Goal: Information Seeking & Learning: Find specific page/section

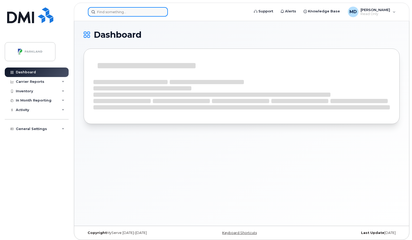
click at [118, 12] on input at bounding box center [128, 11] width 80 height 9
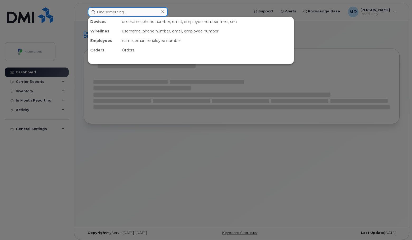
paste input "G9132104A395"
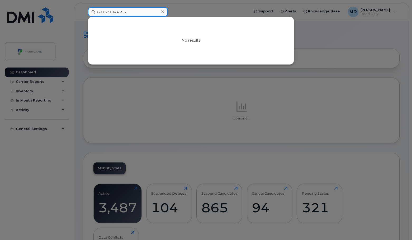
click at [146, 9] on input "G9132104A395" at bounding box center [128, 11] width 80 height 9
paste input "403-477-7581"
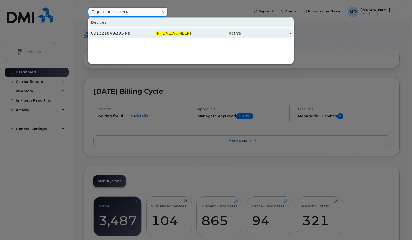
type input "403-477-7581"
click at [176, 31] on span "403-477-7581" at bounding box center [172, 33] width 35 height 5
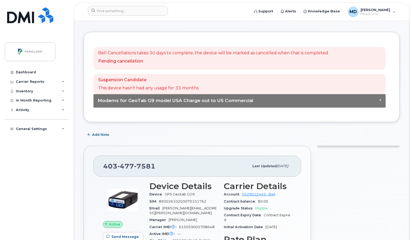
scroll to position [26, 0]
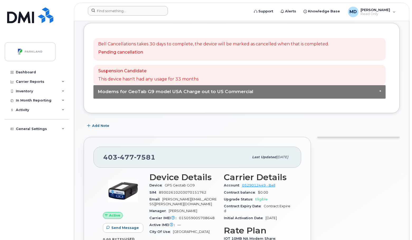
click at [126, 16] on div at bounding box center [167, 12] width 166 height 12
click at [127, 11] on input at bounding box center [128, 10] width 80 height 9
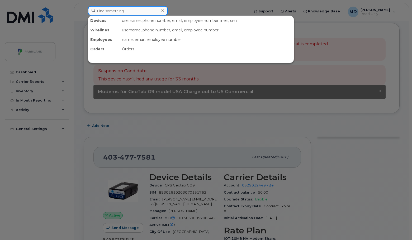
paste input "403-831-0164"
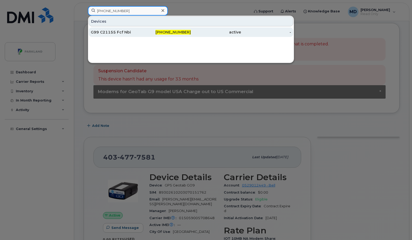
type input "403-831-0164"
click at [114, 32] on div "G99 C21155 Fcf Nbi" at bounding box center [116, 32] width 50 height 5
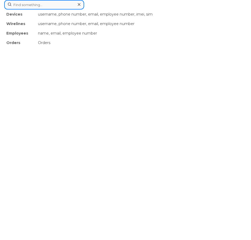
click at [55, 9] on div "Devices username, phone number, email, employee number, imei, sim Wirelines use…" at bounding box center [125, 4] width 243 height 9
paste input "403-923-8678"
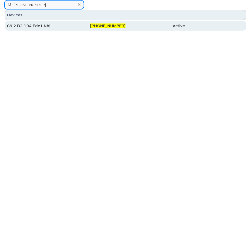
type input "403-923-8678"
click at [53, 23] on div "G9 2 D2 104 Ede1 Nbi" at bounding box center [36, 25] width 59 height 9
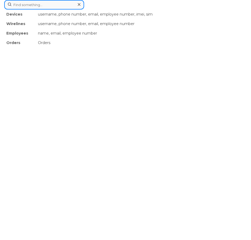
click at [68, 9] on div "Devices username, phone number, email, employee number, imei, sim Wirelines use…" at bounding box center [125, 4] width 243 height 9
paste input "403-437-1217"
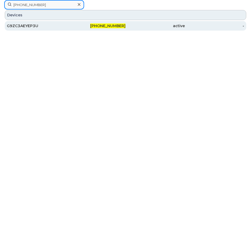
type input "403-437-1217"
click at [30, 27] on div "G9ZC3AEYEP3U" at bounding box center [36, 25] width 59 height 5
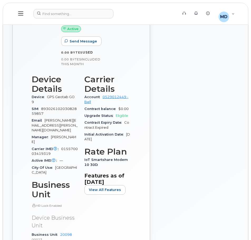
scroll to position [105, 0]
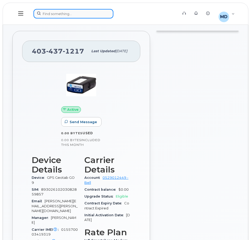
click at [80, 11] on div at bounding box center [103, 13] width 141 height 9
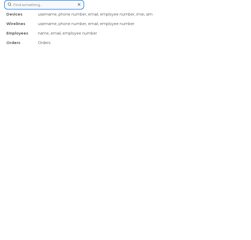
paste input "403-404-4401"
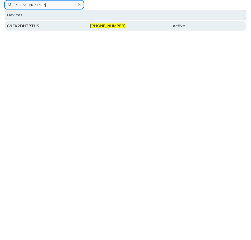
type input "403-404-4401"
click at [114, 27] on span "403-404-4401" at bounding box center [107, 25] width 35 height 5
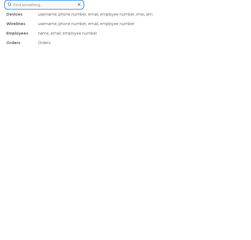
click at [60, 9] on div "Devices username, phone number, email, employee number, imei, sim Wirelines use…" at bounding box center [125, 4] width 243 height 9
paste input "G9B2Wf1Etv8T"
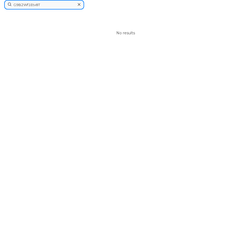
click at [65, 4] on input "G9B2Wf1Etv8T" at bounding box center [44, 4] width 80 height 9
click at [52, 5] on input "G9B2Wf1Etv8T" at bounding box center [44, 4] width 80 height 9
paste input "403-479-6573"
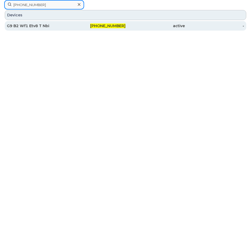
type input "403-479-6573"
click at [24, 30] on div "G9 B2 Wf1 Etv8 T Nbi" at bounding box center [36, 25] width 59 height 9
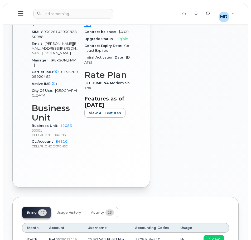
scroll to position [237, 0]
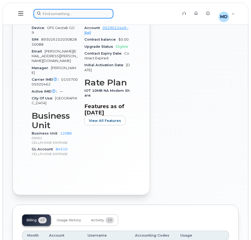
click at [59, 14] on div at bounding box center [103, 13] width 141 height 9
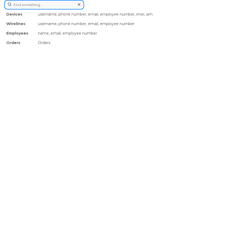
paste input "[PHONE_NUMBER]"
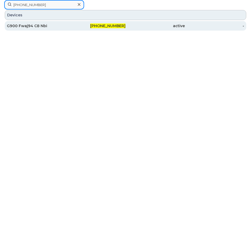
type input "[PHONE_NUMBER]"
click at [20, 28] on div "G900 Fwaj94 C8 Nbi" at bounding box center [36, 25] width 59 height 5
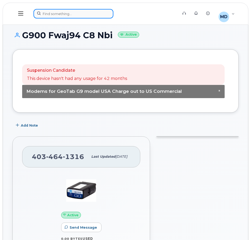
click at [56, 15] on div at bounding box center [103, 13] width 141 height 9
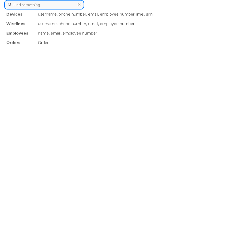
paste input "403-836-2594"
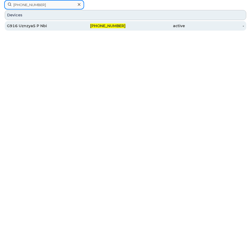
type input "403-836-2594"
click at [31, 22] on div "G916 Uznzya5 P Nbi" at bounding box center [36, 25] width 59 height 9
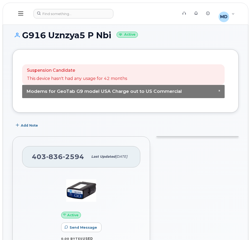
click at [85, 9] on header "Support Alerts Knowledge Base MD Martina Davidson Read Only English Français Ad…" at bounding box center [126, 14] width 246 height 22
click at [80, 14] on div at bounding box center [103, 13] width 141 height 9
paste input "587-439-2759"
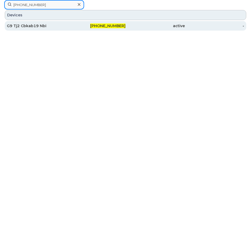
type input "587-439-2759"
click at [113, 24] on span "587-439-2759" at bounding box center [107, 25] width 35 height 5
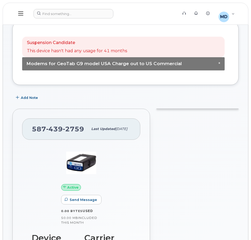
scroll to position [26, 0]
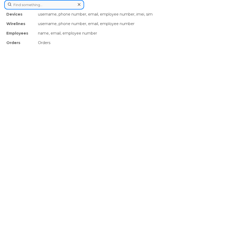
click at [73, 9] on div "Devices username, phone number, email, employee number, imei, sim Wirelines use…" at bounding box center [125, 4] width 243 height 9
paste input "587-439-2491"
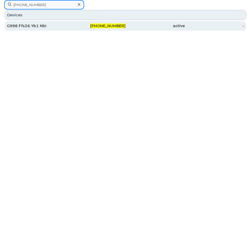
type input "587-439-2491"
click at [22, 25] on div "G998 Ffs26 Yb1 Nbi" at bounding box center [36, 25] width 59 height 5
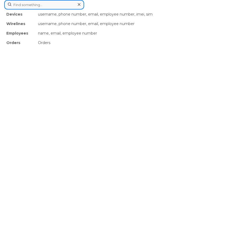
click at [70, 9] on div "Devices username, phone number, email, employee number, imei, sim Wirelines use…" at bounding box center [125, 4] width 243 height 9
paste input "[PHONE_NUMBER]"
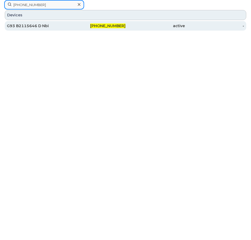
type input "[PHONE_NUMBER]"
drag, startPoint x: 107, startPoint y: 26, endPoint x: 20, endPoint y: 26, distance: 86.8
click at [107, 26] on span "[PHONE_NUMBER]" at bounding box center [107, 25] width 35 height 5
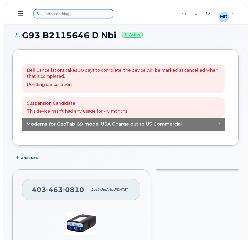
click at [69, 11] on div at bounding box center [103, 13] width 141 height 9
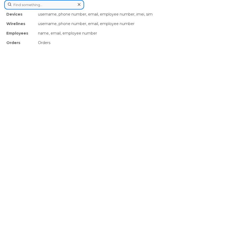
paste input "G93B2115646D"
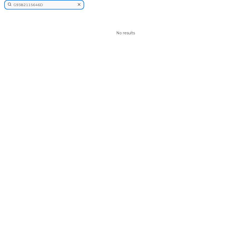
click at [43, 3] on input "G93B2115646D" at bounding box center [44, 4] width 80 height 9
paste input "403-464-8212"
type input "G93B2115646D403-464-8212"
click at [80, 5] on icon at bounding box center [79, 4] width 3 height 4
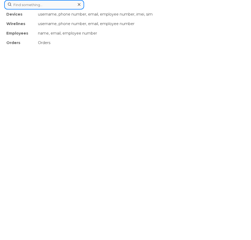
click at [64, 9] on div "Devices username, phone number, email, employee number, imei, sim Wirelines use…" at bounding box center [125, 4] width 243 height 9
paste input "403-464-8212"
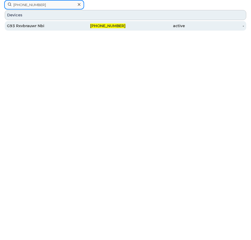
type input "403-464-8212"
click at [25, 27] on div "G93 Rxvbrauwr Nbi" at bounding box center [36, 25] width 59 height 5
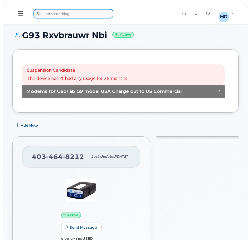
click at [68, 10] on div at bounding box center [103, 13] width 141 height 9
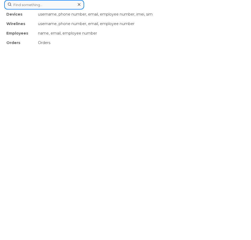
paste input "[PHONE_NUMBER]"
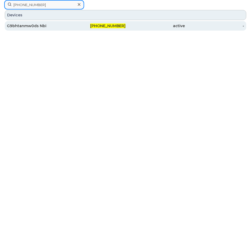
type input "[PHONE_NUMBER]"
click at [116, 21] on div "[PHONE_NUMBER]" at bounding box center [95, 25] width 59 height 9
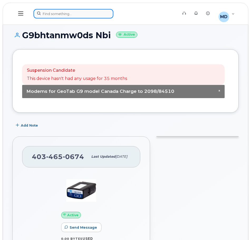
click at [71, 18] on div at bounding box center [103, 13] width 141 height 9
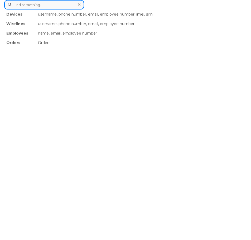
paste input "403-479-9769"
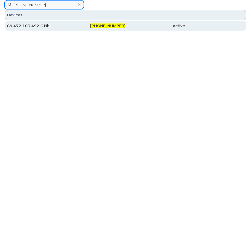
type input "403-479-9769"
click at [36, 27] on div "G9 472 103 492 C Nbi" at bounding box center [36, 25] width 59 height 5
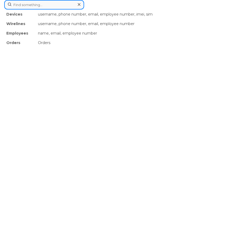
click at [60, 9] on div "Devices username, phone number, email, employee number, imei, sim Wirelines use…" at bounding box center [125, 4] width 243 height 9
paste input "[PHONE_NUMBER]"
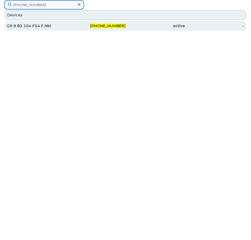
type input "403-589-8042"
click at [29, 29] on div "G9 9 B2 104 F54 F Nbi" at bounding box center [36, 25] width 59 height 9
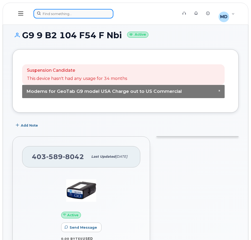
click at [54, 10] on div at bounding box center [103, 13] width 141 height 9
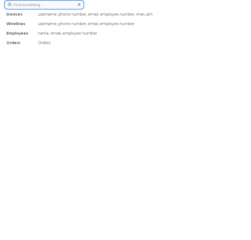
paste input "403-805-0647"
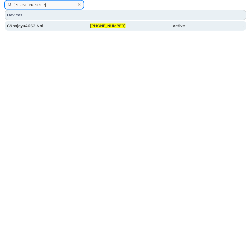
type input "403-805-0647"
click at [32, 26] on div "G9hxjeyu4652 Nbi" at bounding box center [36, 25] width 59 height 5
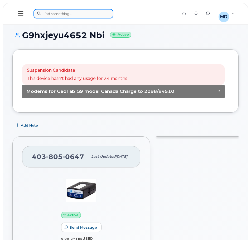
click at [54, 14] on div at bounding box center [103, 13] width 141 height 9
paste input "[PHONE_NUMBER]"
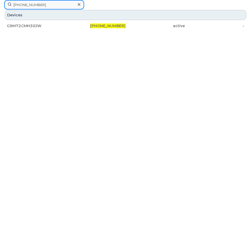
type input "[PHONE_NUMBER]"
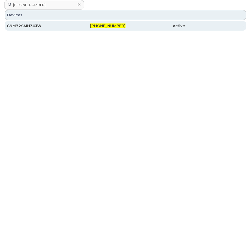
click at [34, 24] on div "G9M72CMH30JW" at bounding box center [36, 25] width 59 height 5
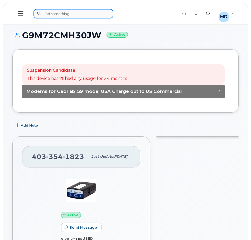
click at [73, 13] on div at bounding box center [103, 13] width 141 height 9
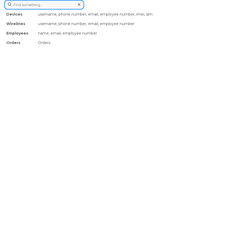
paste input "403-479-1370"
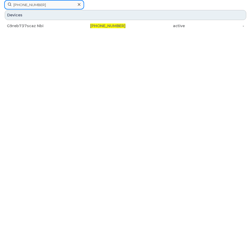
type input "403-479-1370"
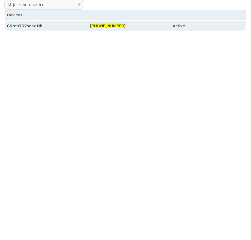
click at [27, 27] on div "G9reb737scaz Nbi" at bounding box center [36, 25] width 59 height 5
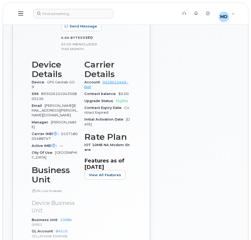
scroll to position [26, 0]
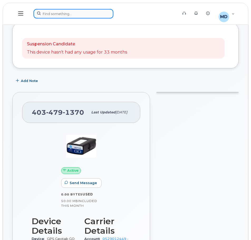
click at [72, 12] on div at bounding box center [103, 13] width 141 height 9
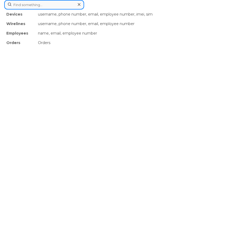
paste input "403-463-9107"
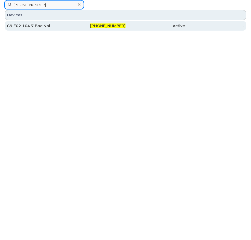
type input "403-463-9107"
drag, startPoint x: 33, startPoint y: 27, endPoint x: 53, endPoint y: 27, distance: 19.3
click at [33, 27] on div "G9 E02 104 7 Bbe Nbi" at bounding box center [36, 25] width 59 height 5
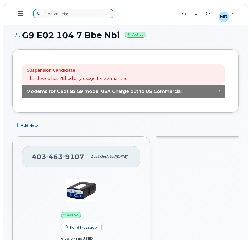
click at [54, 15] on div at bounding box center [103, 13] width 141 height 9
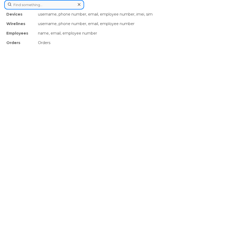
paste input "[PHONE_NUMBER]"
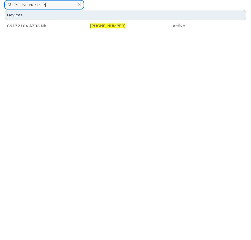
type input "403-477-7581"
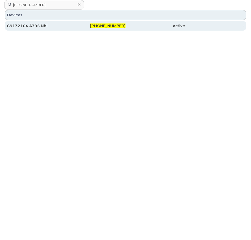
click at [33, 27] on div "G9132104 A395 Nbi" at bounding box center [36, 25] width 59 height 5
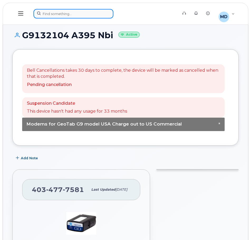
click at [53, 9] on div at bounding box center [103, 13] width 141 height 9
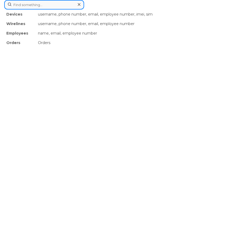
paste input "[PHONE_NUMBER]"
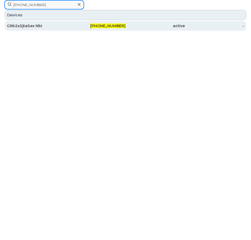
type input "[PHONE_NUMBER]"
click at [37, 26] on div "G9b2s5jta5ex Nbi" at bounding box center [36, 25] width 59 height 5
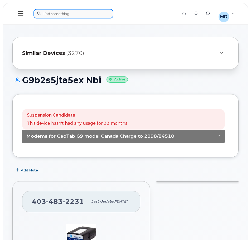
click at [61, 16] on div at bounding box center [103, 13] width 141 height 9
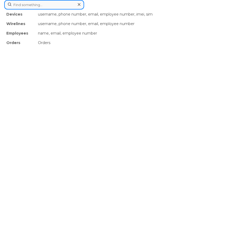
paste input "403-466-9522"
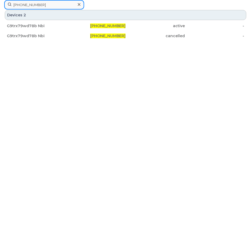
type input "403-466-9522"
click at [32, 20] on div "Devices 2" at bounding box center [126, 15] width 242 height 10
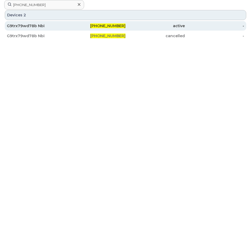
click at [35, 22] on div "G9trx79wd78b Nbi" at bounding box center [36, 25] width 59 height 9
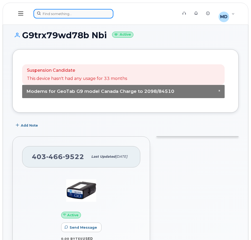
click at [68, 16] on div at bounding box center [103, 13] width 141 height 9
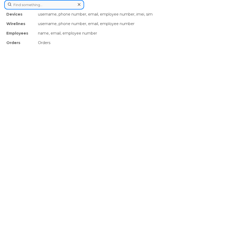
paste input "[PHONE_NUMBER]"
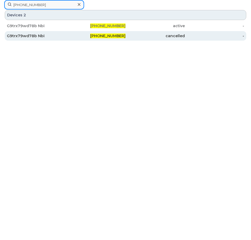
type input "[PHONE_NUMBER]"
click at [40, 36] on div "G9trx79wd78b Nbi" at bounding box center [36, 35] width 59 height 5
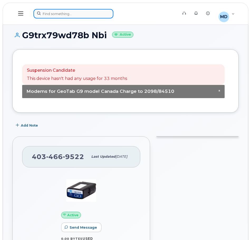
click at [67, 14] on div at bounding box center [103, 13] width 141 height 9
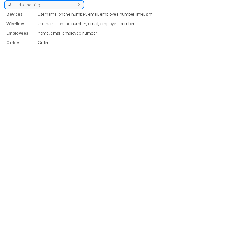
paste input "[PHONE_NUMBER]"
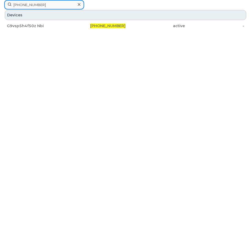
type input "[PHONE_NUMBER]"
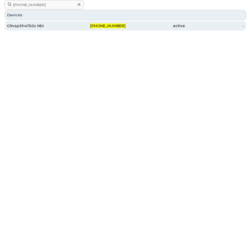
click at [29, 25] on div "G9vsp5h4f50z Nbi" at bounding box center [36, 25] width 59 height 5
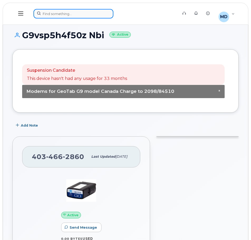
click at [47, 12] on div at bounding box center [103, 13] width 141 height 9
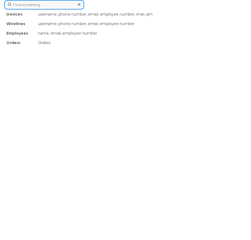
paste input "403-354-2127"
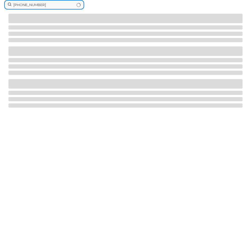
type input "403-354-2127"
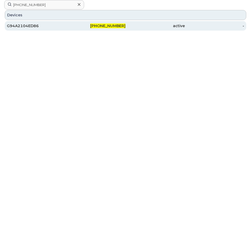
click at [26, 25] on div "G94A2104ED86" at bounding box center [36, 25] width 59 height 5
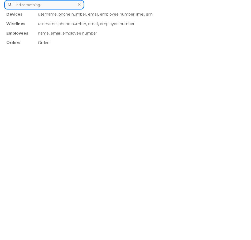
click at [66, 9] on div "Devices username, phone number, email, employee number, imei, sim Wirelines use…" at bounding box center [125, 4] width 243 height 9
paste input "587-832-5601"
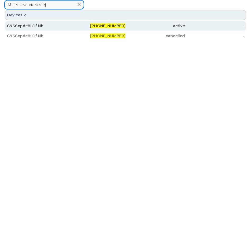
type input "587-832-5601"
click at [32, 24] on div "G956cpde8u1f Nbi" at bounding box center [36, 25] width 59 height 5
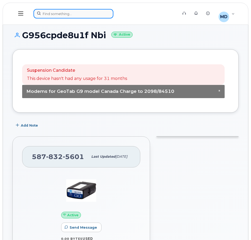
click at [75, 9] on input at bounding box center [73, 13] width 80 height 9
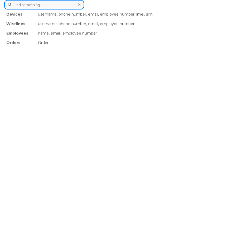
paste input "403-829-2267"
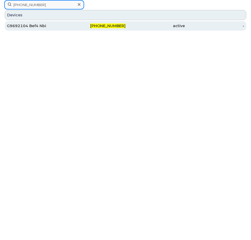
type input "403-829-2267"
click at [33, 28] on div "G9692104 Bef4 Nbi" at bounding box center [36, 25] width 59 height 9
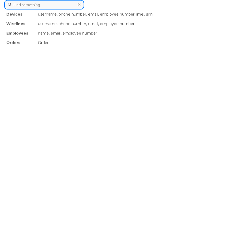
click at [75, 9] on div "Devices username, phone number, email, employee number, imei, sim Wirelines use…" at bounding box center [125, 4] width 243 height 9
paste input "587-832-2602"
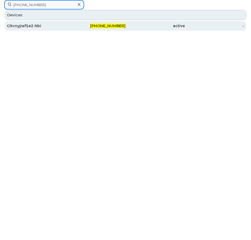
type input "587-832-2602"
drag, startPoint x: 27, startPoint y: 25, endPoint x: 21, endPoint y: 27, distance: 6.5
click at [27, 25] on div "G9cnyjraf5e2 Nbi" at bounding box center [36, 25] width 59 height 5
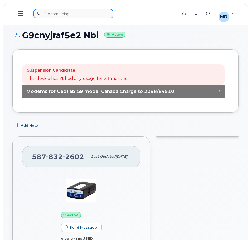
click at [52, 14] on div at bounding box center [103, 13] width 141 height 9
paste input "[PHONE_NUMBER]"
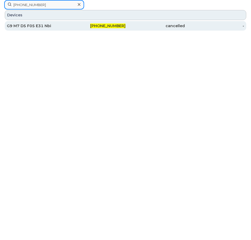
type input "[PHONE_NUMBER]"
click at [43, 25] on div "G9 M7 D5 F05 E31 Nbi" at bounding box center [36, 25] width 59 height 5
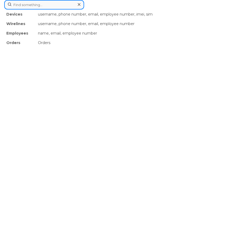
click at [55, 9] on div "Devices username, phone number, email, employee number, imei, sim Wirelines use…" at bounding box center [125, 4] width 243 height 9
paste input "587-836-2593"
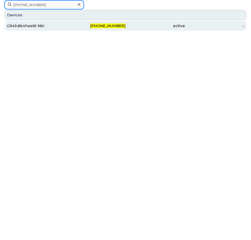
type input "587-836-2593"
click at [35, 26] on div "G94h8k4hes6t Nbi" at bounding box center [36, 25] width 59 height 5
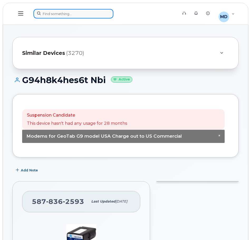
click at [66, 15] on div at bounding box center [103, 13] width 141 height 9
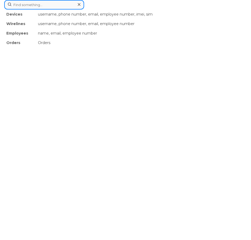
paste input "[PHONE_NUMBER]"
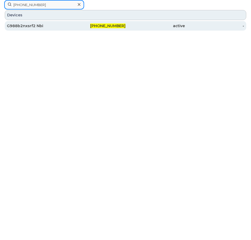
type input "[PHONE_NUMBER]"
click at [35, 25] on div "G988b2nxsrf2 Nbi" at bounding box center [36, 25] width 59 height 5
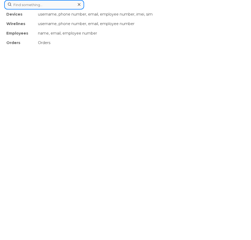
click at [66, 9] on div "Devices username, phone number, email, employee number, imei, sim Wirelines use…" at bounding box center [125, 4] width 243 height 9
paste input "587-837-2654"
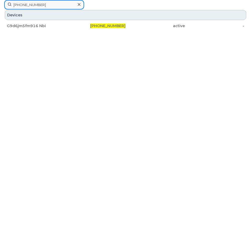
type input "587-837-2654"
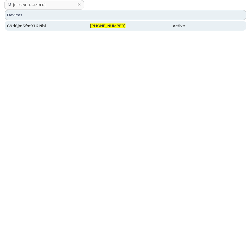
click at [115, 22] on div "587-837-2654" at bounding box center [95, 25] width 59 height 9
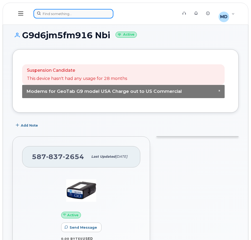
click at [66, 11] on div at bounding box center [103, 13] width 141 height 9
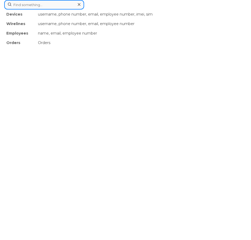
paste input "587-837-1519"
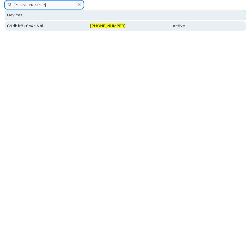
type input "587-837-1519"
click at [119, 21] on div "Devices G9dbfr7k6c4s Nbi 587-837-1519 active -" at bounding box center [125, 20] width 243 height 22
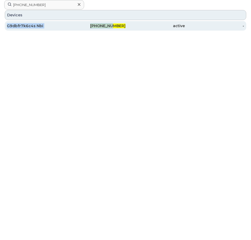
click at [117, 26] on span "587-837-1519" at bounding box center [107, 25] width 35 height 5
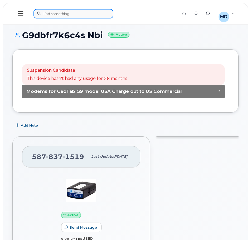
click at [75, 13] on div at bounding box center [103, 13] width 141 height 9
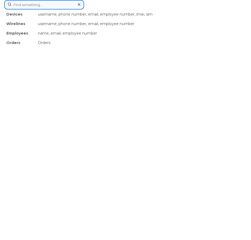
paste input "587-837-1524"
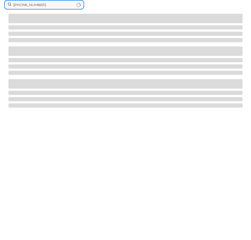
type input "587-837-1524"
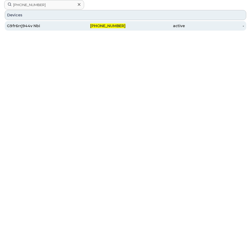
click at [110, 28] on div "587-837-1524" at bounding box center [95, 25] width 59 height 9
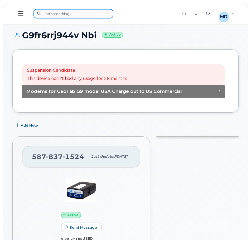
click at [55, 15] on div at bounding box center [103, 13] width 141 height 9
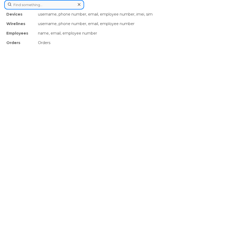
paste input "587-836-2813"
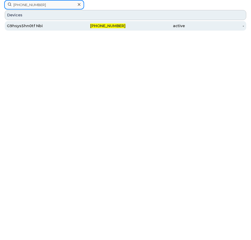
type input "587-836-2813"
click at [25, 23] on div "G9hsys5hn0tf Nbi" at bounding box center [36, 25] width 59 height 5
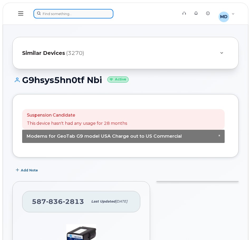
click at [69, 16] on div at bounding box center [103, 13] width 141 height 9
paste input "587-837-2663"
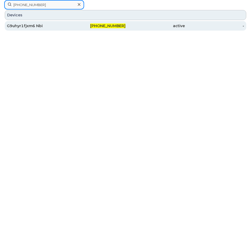
type input "587-837-2663"
click at [28, 23] on div "G9uhyr1fjxm6 Nbi" at bounding box center [36, 25] width 59 height 5
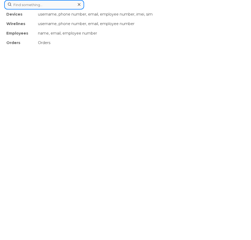
click at [64, 9] on div "Devices username, phone number, email, employee number, imei, sim Wirelines use…" at bounding box center [125, 4] width 243 height 9
paste input "[PHONE_NUMBER]"
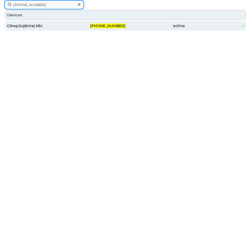
type input "[PHONE_NUMBER]"
click at [19, 27] on div "G9wp5uj8ntej Nbi" at bounding box center [36, 25] width 59 height 5
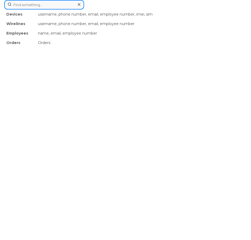
click at [54, 9] on div "Devices username, phone number, email, employee number, imei, sim Wirelines use…" at bounding box center [125, 4] width 243 height 9
paste input "587-434-8389"
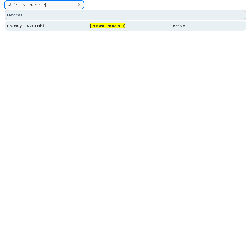
type input "587-434-8389"
click at [26, 27] on div "G98suy1u42t0 Nbi" at bounding box center [36, 25] width 59 height 5
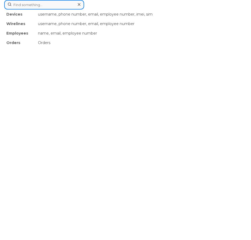
click at [54, 9] on div "Devices username, phone number, email, employee number, imei, sim Wirelines use…" at bounding box center [125, 4] width 243 height 9
paste input "403-483-9347"
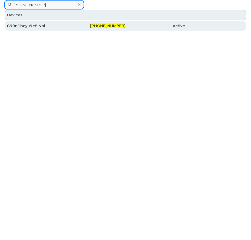
type input "403-483-9347"
click at [35, 26] on div "G99n1heyu9e8 Nbi" at bounding box center [36, 25] width 59 height 5
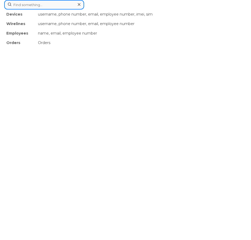
click at [63, 9] on div "Devices username, phone number, email, employee number, imei, sim Wirelines use…" at bounding box center [125, 4] width 243 height 9
paste input "403-797-4026"
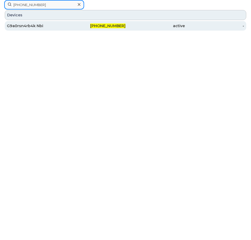
type input "403-797-4026"
click at [30, 26] on div "G9a0rsn4rb4k Nbi" at bounding box center [36, 25] width 59 height 5
click at [29, 25] on div "G9a0rsn4rb4k Nbi" at bounding box center [36, 25] width 59 height 5
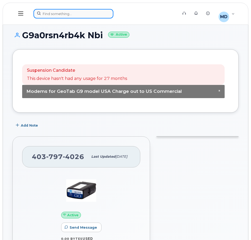
click at [64, 16] on div at bounding box center [103, 13] width 141 height 9
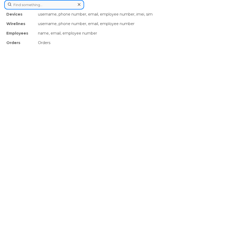
paste input "[PHONE_NUMBER]"
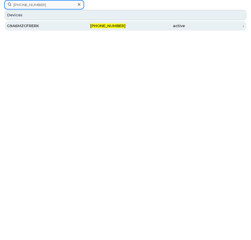
type input "[PHONE_NUMBER]"
click at [120, 24] on span "403-437-2169" at bounding box center [107, 25] width 35 height 5
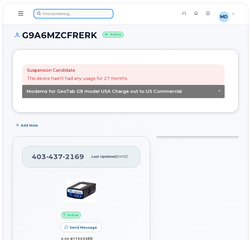
click at [84, 17] on div at bounding box center [103, 13] width 141 height 9
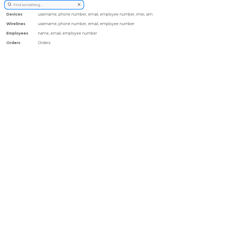
paste input "G9VC38DR19T1"
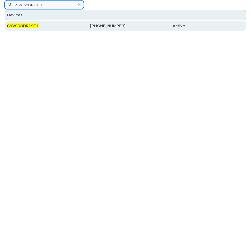
type input "G9VC38DR19T1"
click at [22, 27] on span "G9VC38DR19T1" at bounding box center [23, 25] width 32 height 5
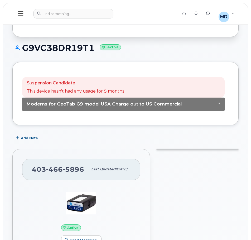
scroll to position [77, 0]
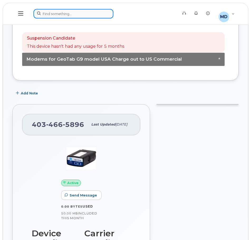
click at [57, 18] on div at bounding box center [103, 13] width 141 height 9
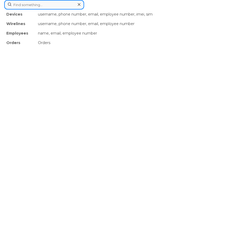
paste input "[PHONE_NUMBER]"
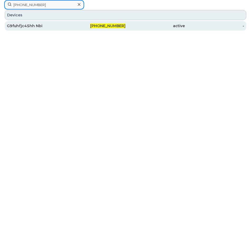
type input "[PHONE_NUMBER]"
click at [33, 27] on div "G9fuhfjc45hh Nbi" at bounding box center [36, 25] width 59 height 5
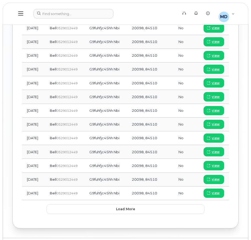
scroll to position [640, 0]
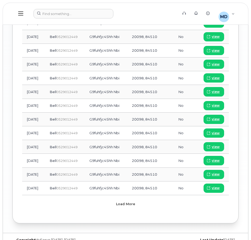
click at [124, 201] on span "Load more" at bounding box center [125, 203] width 19 height 5
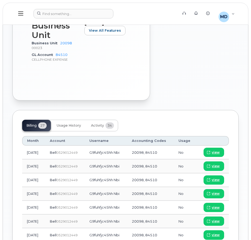
scroll to position [435, 0]
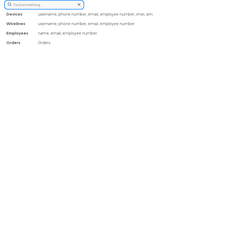
click at [57, 9] on div "Devices username, phone number, email, employee number, imei, sim Wirelines use…" at bounding box center [125, 4] width 243 height 9
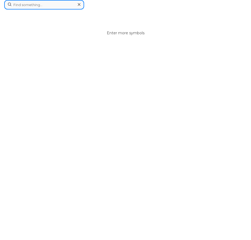
click at [65, 4] on input at bounding box center [44, 4] width 80 height 9
paste input "G9EE724644N6"
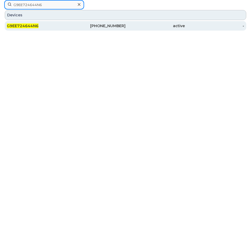
type input "G9EE724644N6"
click at [25, 22] on div "G9EE724644N6" at bounding box center [36, 25] width 59 height 9
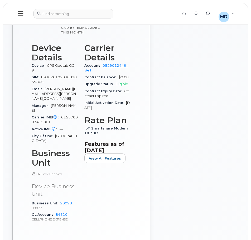
scroll to position [79, 0]
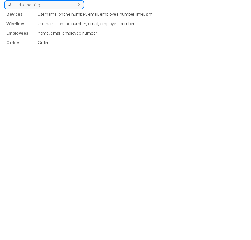
click at [60, 9] on div "Devices username, phone number, email, employee number, imei, sim Wirelines use…" at bounding box center [125, 4] width 243 height 9
paste input "G9FUHFJC45HH"
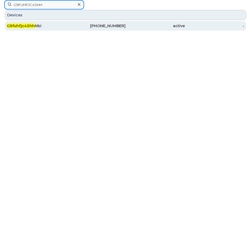
type input "G9FUHFJC45HH"
click at [26, 26] on span "G9fuhfjc45hh" at bounding box center [21, 25] width 28 height 5
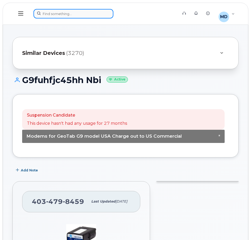
click at [47, 15] on div at bounding box center [103, 13] width 141 height 9
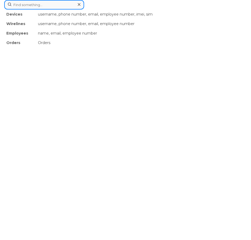
paste input "[PHONE_NUMBER]"
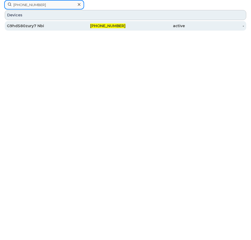
type input "[PHONE_NUMBER]"
click at [120, 29] on div "[PHONE_NUMBER]" at bounding box center [95, 25] width 59 height 9
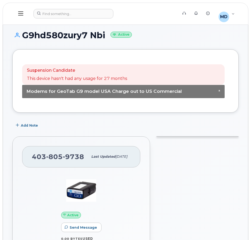
click at [199, 128] on div "Add Note" at bounding box center [125, 125] width 226 height 9
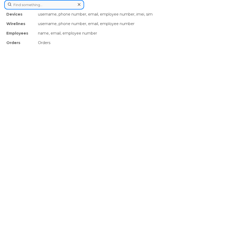
click at [82, 9] on div "Devices username, phone number, email, employee number, imei, sim Wirelines use…" at bounding box center [125, 4] width 243 height 9
paste input "587-434-3184"
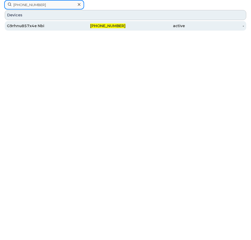
type input "587-434-3184"
click at [32, 25] on div "G9rhnu857x4e Nbi" at bounding box center [36, 25] width 59 height 5
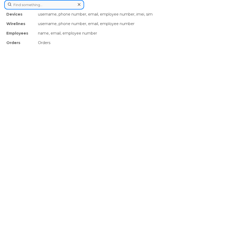
click at [72, 9] on div "Devices username, phone number, email, employee number, imei, sim Wirelines use…" at bounding box center [125, 4] width 243 height 9
paste input "587-837-0305"
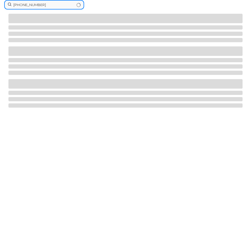
type input "587-837-0305"
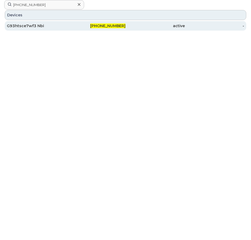
click at [108, 26] on span "587-837-0305" at bounding box center [107, 25] width 35 height 5
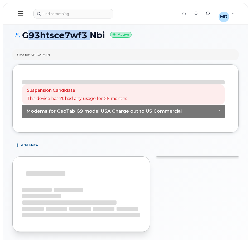
drag, startPoint x: 68, startPoint y: 34, endPoint x: 24, endPoint y: 34, distance: 44.3
click at [24, 34] on h1 "G93htsce7wf3 Nbi Active" at bounding box center [125, 35] width 226 height 9
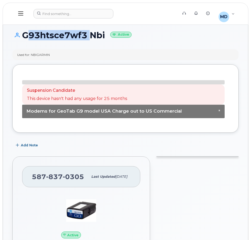
copy h1 "G93htsce7wf3"
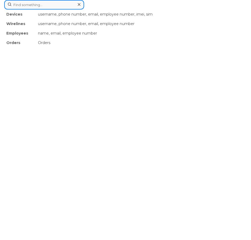
click at [72, 9] on div "Devices username, phone number, email, employee number, imei, sim Wirelines use…" at bounding box center [125, 4] width 243 height 9
paste input "587-834-7310"
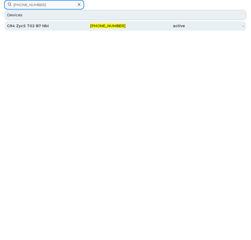
type input "587-834-7310"
click at [35, 26] on div "G94 Zyc5 T02 B7 Nbi" at bounding box center [36, 25] width 59 height 5
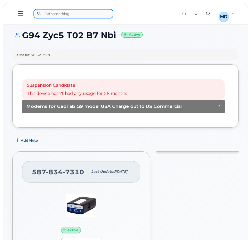
click at [61, 11] on div at bounding box center [103, 13] width 141 height 9
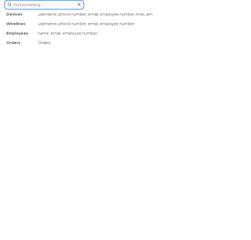
paste input "587-434-3184"
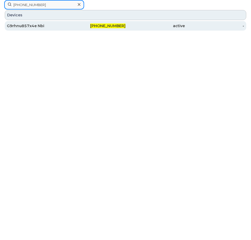
type input "587-434-3184"
click at [30, 23] on div "G9rhnu857x4e Nbi" at bounding box center [36, 25] width 59 height 9
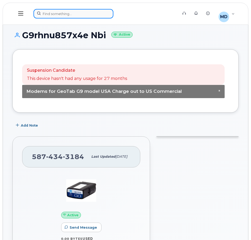
click at [72, 11] on div at bounding box center [103, 13] width 141 height 9
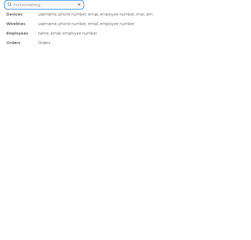
paste input "[PHONE_NUMBER]"
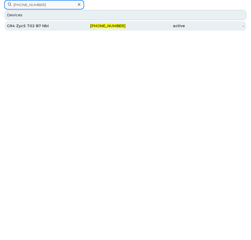
type input "[PHONE_NUMBER]"
click at [40, 23] on div "G94 Zyc5 T02 B7 Nbi" at bounding box center [36, 25] width 59 height 9
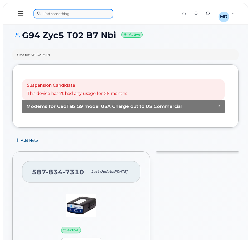
click at [74, 12] on div at bounding box center [103, 13] width 141 height 9
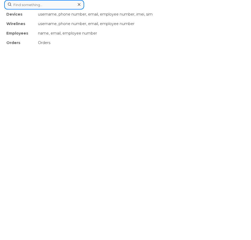
paste input "587-837-0187"
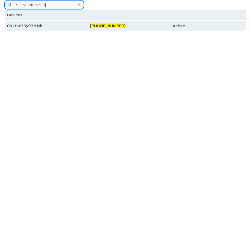
type input "587-837-0187"
click at [27, 24] on div "G9ktax33y93e Nbi" at bounding box center [36, 25] width 59 height 5
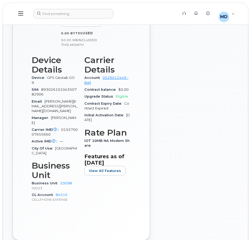
scroll to position [132, 0]
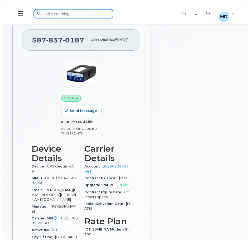
click at [75, 13] on div at bounding box center [103, 13] width 141 height 9
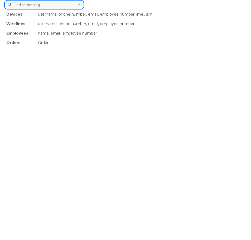
paste input "[PHONE_NUMBER]"
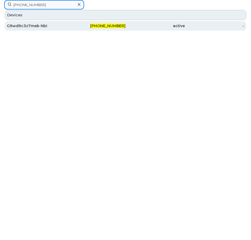
type input "[PHONE_NUMBER]"
click at [24, 25] on div "G9wd9c3z7meb Nbi" at bounding box center [36, 25] width 59 height 5
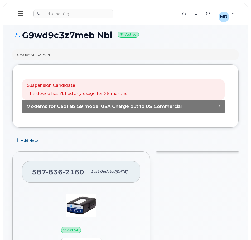
scroll to position [158, 0]
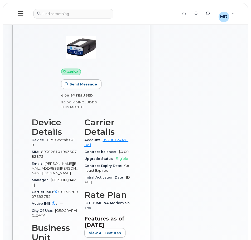
click at [222, 177] on div at bounding box center [197, 148] width 89 height 316
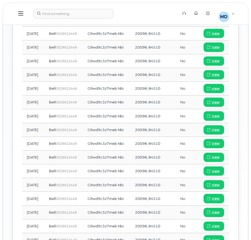
scroll to position [642, 0]
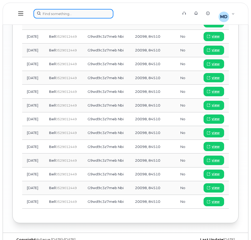
click at [55, 13] on div at bounding box center [103, 13] width 141 height 9
paste input "[PHONE_NUMBER]"
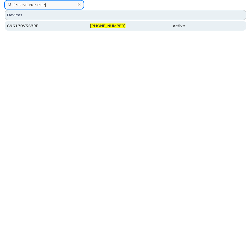
type input "[PHONE_NUMBER]"
click at [28, 24] on div "G96170V557RF" at bounding box center [36, 25] width 59 height 5
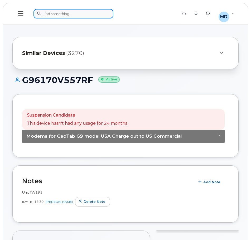
click at [65, 10] on div at bounding box center [103, 13] width 141 height 9
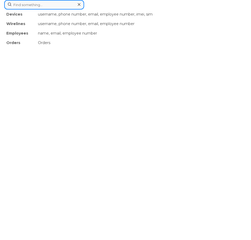
paste input "403-585-3819"
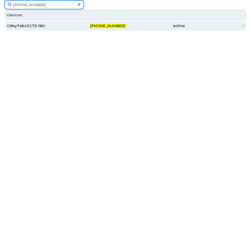
type input "403-585-3819"
click at [34, 28] on div "G9ky7ebs3175 Nbi" at bounding box center [36, 25] width 59 height 5
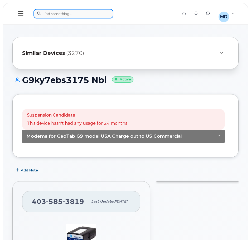
click at [61, 12] on div at bounding box center [103, 13] width 141 height 9
paste input "G9VC38DR19T1"
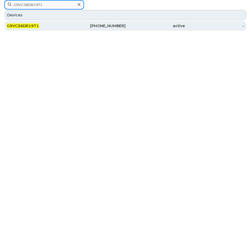
type input "G9VC38DR19T1"
click at [27, 23] on div "G9VC38DR19T1" at bounding box center [36, 25] width 59 height 9
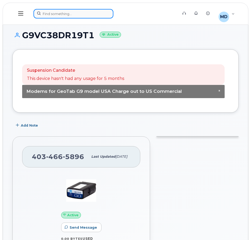
click at [75, 13] on div at bounding box center [103, 13] width 141 height 9
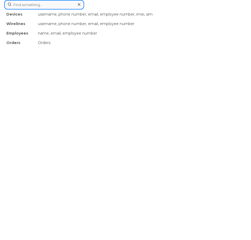
paste input "G9KY7EBS3175"
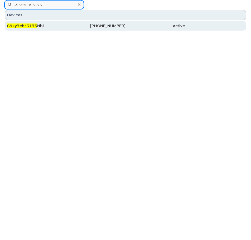
type input "G9KY7EBS3175"
click at [34, 25] on span "G9ky7ebs3175" at bounding box center [22, 25] width 30 height 5
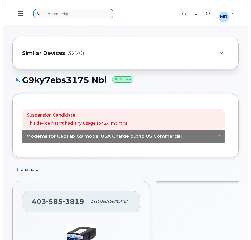
click at [66, 14] on div at bounding box center [103, 13] width 141 height 9
paste input "[PHONE_NUMBER]"
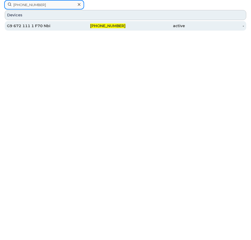
type input "[PHONE_NUMBER]"
click at [40, 27] on div "G9 672 111 1 F70 Nbi" at bounding box center [36, 25] width 59 height 5
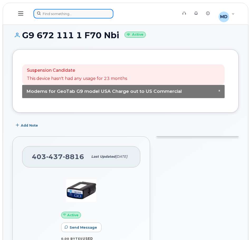
click at [63, 15] on div at bounding box center [103, 13] width 141 height 9
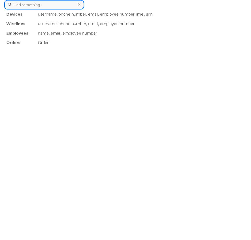
paste input "403-478-2168"
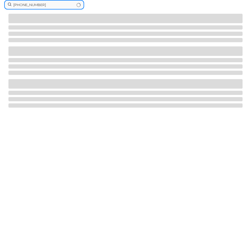
type input "403-478-2168"
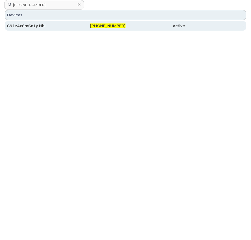
click at [115, 25] on span "403-478-2168" at bounding box center [107, 25] width 35 height 5
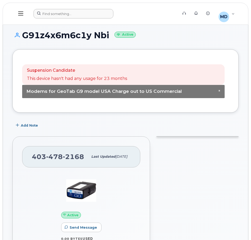
drag, startPoint x: 68, startPoint y: 20, endPoint x: 70, endPoint y: 10, distance: 10.3
click at [68, 19] on header "Support Alerts Knowledge Base MD Martina Davidson Read Only English Français Ad…" at bounding box center [126, 14] width 246 height 22
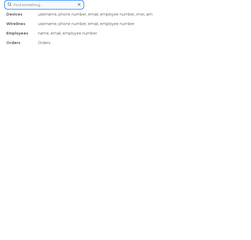
click at [70, 9] on div "Devices username, phone number, email, employee number, imei, sim Wirelines use…" at bounding box center [125, 4] width 243 height 9
paste input "G9YCBMUKUTPE"
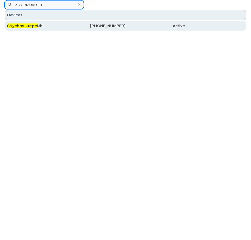
type input "G9YCBMUKUTPE"
click at [14, 27] on span "G9ycbmukutpe" at bounding box center [22, 25] width 30 height 5
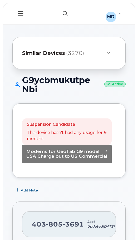
click at [66, 13] on icon "button" at bounding box center [65, 13] width 5 height 5
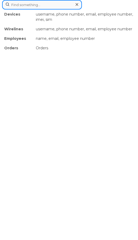
paste input "403-837-6489"
type input "403-837-6489"
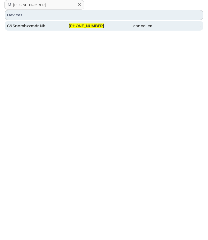
click at [41, 22] on div "G95nnmhzzmdr Nbi" at bounding box center [31, 25] width 49 height 9
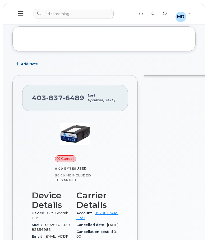
scroll to position [132, 0]
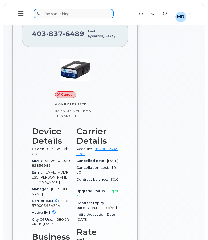
click at [63, 15] on div at bounding box center [82, 13] width 98 height 9
paste input "403-797-0549"
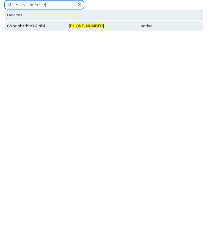
type input "403-797-0549"
click at [29, 28] on div "G9bchhtd9e16 Nbi" at bounding box center [31, 25] width 49 height 5
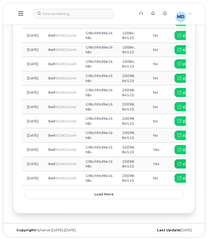
scroll to position [812, 0]
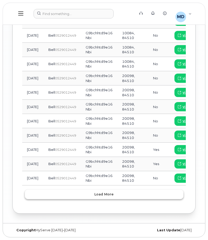
click at [101, 194] on span "Load more" at bounding box center [103, 194] width 19 height 5
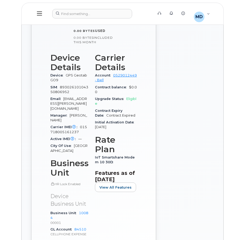
scroll to position [0, 0]
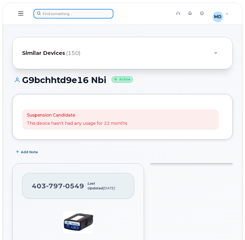
click at [65, 17] on div at bounding box center [100, 13] width 135 height 9
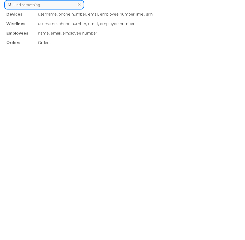
paste input "403-437-9683"
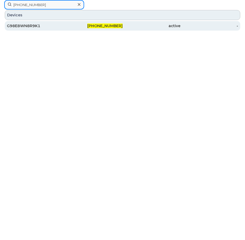
type input "403-437-9683"
click at [23, 26] on div "G98E8WN8R9K1" at bounding box center [36, 25] width 58 height 5
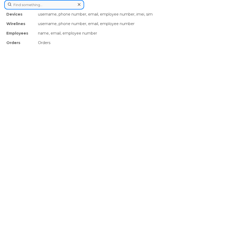
click at [69, 9] on div "Devices username, phone number, email, employee number, imei, sim Wirelines use…" at bounding box center [122, 4] width 237 height 9
paste input "403-589-6268"
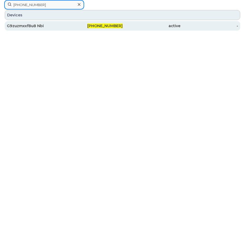
type input "403-589-6268"
click at [36, 22] on div "G9zuzmxxf8u8 Nbi" at bounding box center [36, 25] width 58 height 9
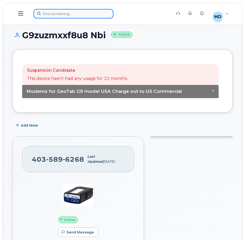
click at [49, 16] on div at bounding box center [100, 13] width 135 height 9
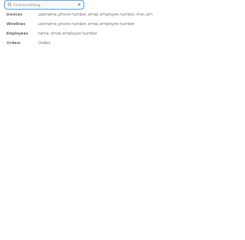
paste input "[PHONE_NUMBER]"
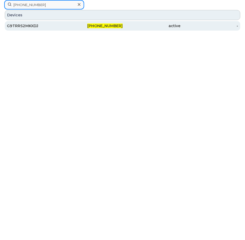
type input "403-797-4983"
click at [30, 27] on div "G9TRRS2MKXDJ" at bounding box center [36, 25] width 58 height 5
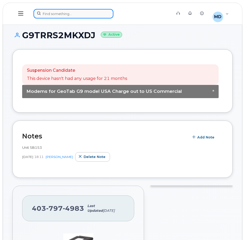
click at [59, 14] on div at bounding box center [100, 13] width 135 height 9
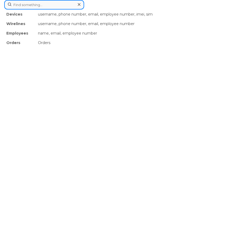
paste input "[PHONE_NUMBER]"
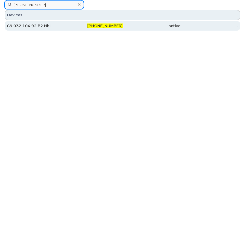
type input "[PHONE_NUMBER]"
click at [24, 25] on div "G9 032 104 92 B2 Nbi" at bounding box center [36, 25] width 58 height 5
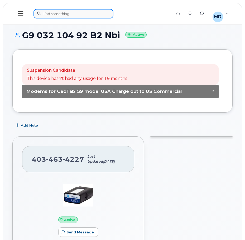
click at [74, 12] on div at bounding box center [100, 13] width 135 height 9
paste input "[PHONE_NUMBER]"
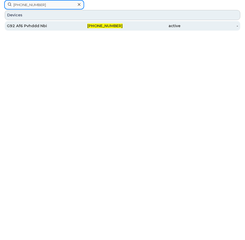
type input "[PHONE_NUMBER]"
click at [38, 28] on div "G92 Af6 Pvhddd Nbi" at bounding box center [36, 25] width 58 height 5
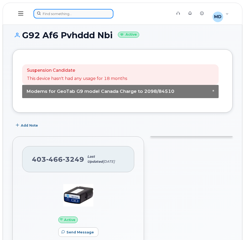
click at [70, 14] on div at bounding box center [100, 13] width 135 height 9
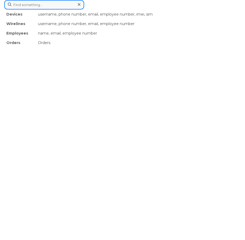
paste input "403-466-5872"
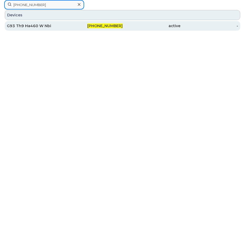
type input "403-466-5872"
click at [34, 28] on div "G93 Th9 Ha460 W Nbi" at bounding box center [36, 25] width 58 height 5
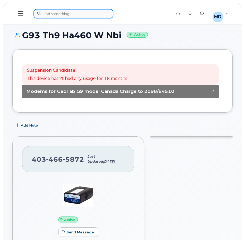
click at [67, 15] on div at bounding box center [100, 13] width 135 height 9
paste input "[PHONE_NUMBER]"
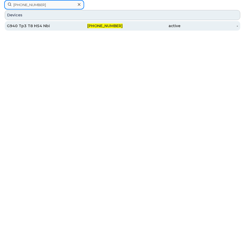
type input "[PHONE_NUMBER]"
click at [33, 26] on div "G940 Tp3 T8 H54 Nbi" at bounding box center [36, 25] width 58 height 5
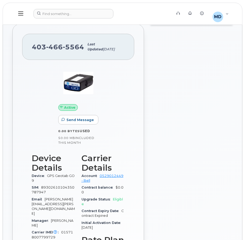
scroll to position [26, 0]
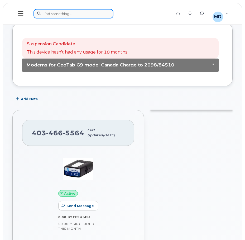
click at [84, 13] on div at bounding box center [100, 13] width 135 height 9
paste input "[PHONE_NUMBER]"
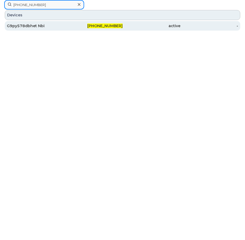
type input "[PHONE_NUMBER]"
click at [108, 25] on span "[PHONE_NUMBER]" at bounding box center [104, 25] width 35 height 5
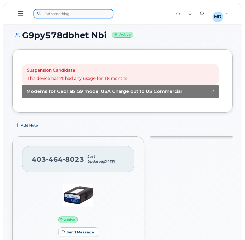
click at [73, 18] on div at bounding box center [100, 13] width 135 height 9
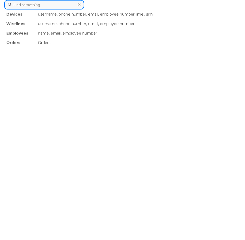
click at [52, 2] on input at bounding box center [44, 4] width 80 height 9
paste input "403-477-6759"
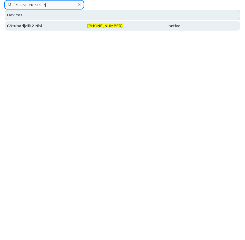
type input "403-477-6759"
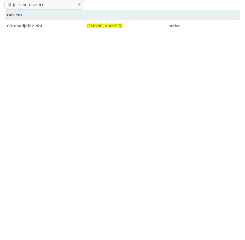
drag, startPoint x: 32, startPoint y: 25, endPoint x: 3, endPoint y: 28, distance: 29.3
click at [32, 25] on div "G9tubadjdfk2 Nbi" at bounding box center [36, 25] width 58 height 5
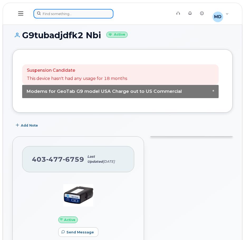
click at [56, 10] on div at bounding box center [100, 13] width 135 height 9
paste input "403-465-2764"
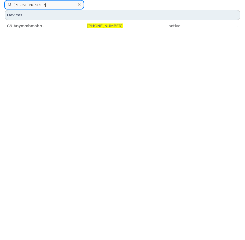
type input "403-465-2764"
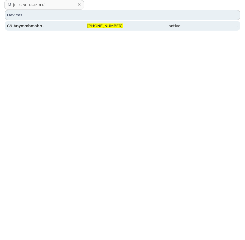
click at [28, 27] on div "G9 Anymmbmabh ." at bounding box center [36, 25] width 58 height 5
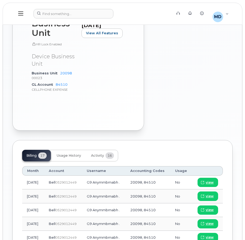
scroll to position [351, 0]
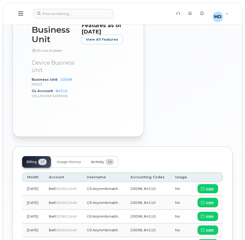
click at [97, 160] on span "Activity" at bounding box center [97, 162] width 13 height 4
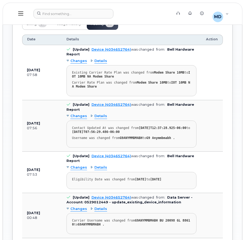
scroll to position [509, 0]
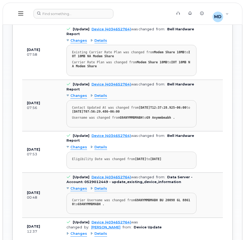
drag, startPoint x: 244, startPoint y: 111, endPoint x: 203, endPoint y: 171, distance: 73.4
click at [245, 169] on html "Support Alerts Knowledge Base MD Martina Davidson Read Only English Français Ad…" at bounding box center [122, 81] width 245 height 1180
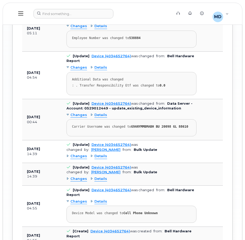
scroll to position [916, 0]
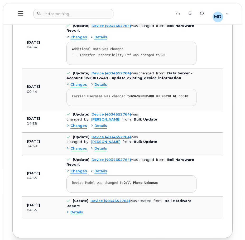
click at [76, 210] on span "Details" at bounding box center [76, 212] width 13 height 5
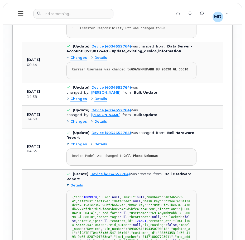
scroll to position [969, 0]
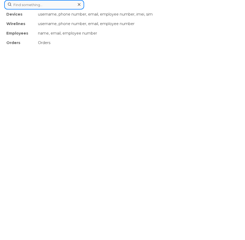
click at [65, 9] on div "Devices username, phone number, email, employee number, imei, sim Wirelines use…" at bounding box center [122, 4] width 237 height 9
paste input "403-465-2489"
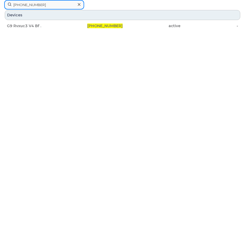
type input "403-465-2489"
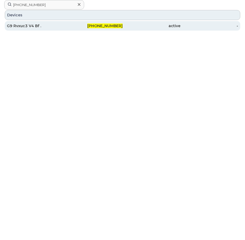
click at [17, 25] on div "G9 Rvxuc3 V4 Bf ." at bounding box center [36, 25] width 58 height 5
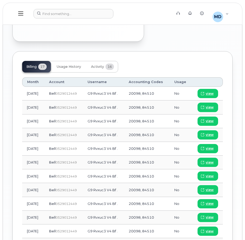
scroll to position [549, 0]
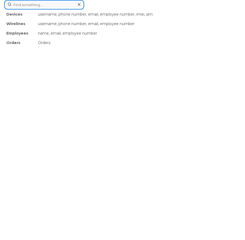
click at [46, 9] on div "Devices username, phone number, email, employee number, imei, sim Wirelines use…" at bounding box center [122, 4] width 237 height 9
paste input "[PHONE_NUMBER]"
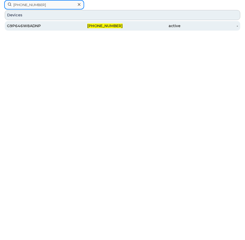
type input "[PHONE_NUMBER]"
click at [38, 26] on div "G9P646W8ADNP" at bounding box center [36, 25] width 58 height 5
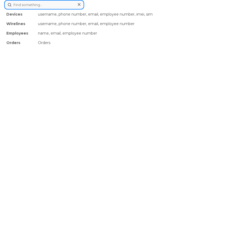
click at [69, 9] on div "Devices username, phone number, email, employee number, imei, sim Wirelines use…" at bounding box center [122, 4] width 237 height 9
paste input "[PHONE_NUMBER]"
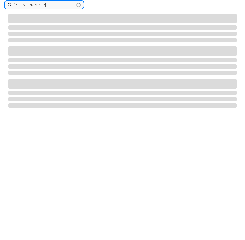
type input "[PHONE_NUMBER]"
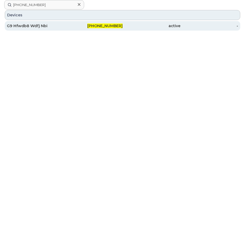
click at [45, 27] on div "G9 Hfwdb8 Wdfj Nbi" at bounding box center [36, 25] width 58 height 5
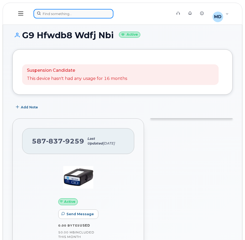
click at [55, 10] on div at bounding box center [100, 13] width 135 height 9
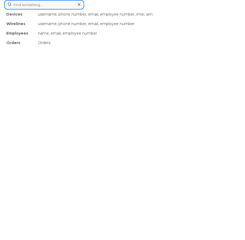
paste input "[PHONE_NUMBER]"
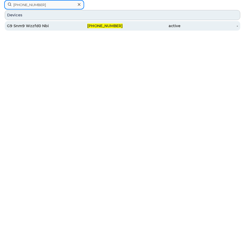
type input "[PHONE_NUMBER]"
click at [30, 26] on div "G9 Snm9 Wzzfd0 Nbi" at bounding box center [36, 25] width 58 height 5
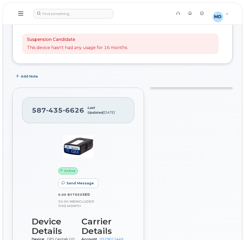
scroll to position [26, 0]
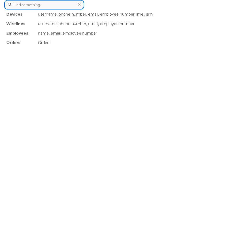
click at [53, 9] on div "Devices username, phone number, email, employee number, imei, sim Wirelines use…" at bounding box center [122, 4] width 237 height 9
paste input "[PHONE_NUMBER]"
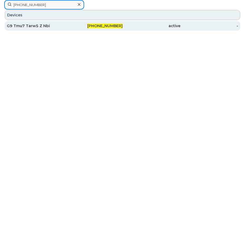
type input "[PHONE_NUMBER]"
click at [38, 25] on div "G9 Tmu7 Tarw5 Z Nbi" at bounding box center [36, 25] width 58 height 5
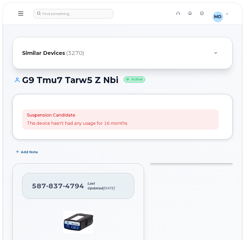
drag, startPoint x: 164, startPoint y: 89, endPoint x: 157, endPoint y: 94, distance: 8.7
click at [164, 89] on div "G9 Tmu7 Tarw5 Z Nbi Active" at bounding box center [122, 84] width 220 height 19
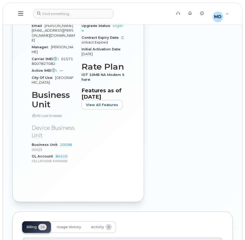
scroll to position [258, 0]
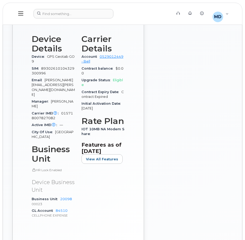
click at [149, 149] on div at bounding box center [191, 81] width 89 height 358
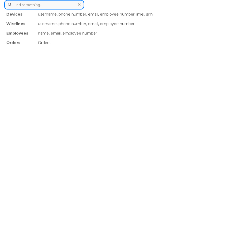
click at [64, 9] on div "Devices username, phone number, email, employee number, imei, sim Wirelines use…" at bounding box center [122, 4] width 237 height 9
paste input "[PHONE_NUMBER]"
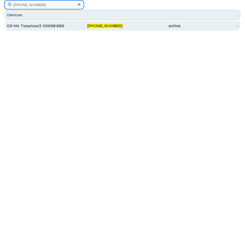
type input "[PHONE_NUMBER]"
click at [45, 25] on div "G9 M4 Tuuunuw3 20098.8861" at bounding box center [36, 25] width 58 height 5
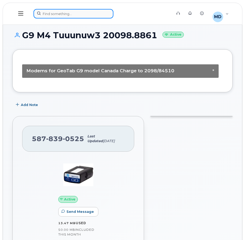
click at [57, 17] on div at bounding box center [100, 13] width 135 height 9
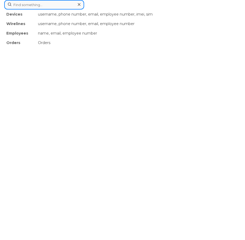
paste input "[PHONE_NUMBER]"
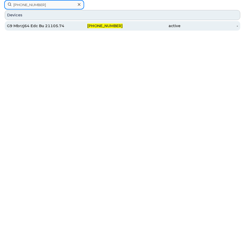
type input "[PHONE_NUMBER]"
click at [44, 25] on div "G9 Mbrzj64 Edc Bu 21105.74108" at bounding box center [36, 25] width 58 height 5
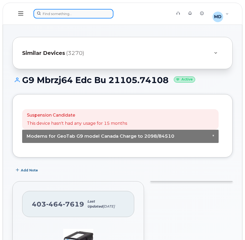
click at [77, 12] on div at bounding box center [100, 13] width 135 height 9
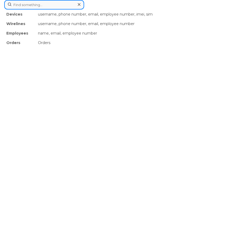
paste input "[PHONE_NUMBER]"
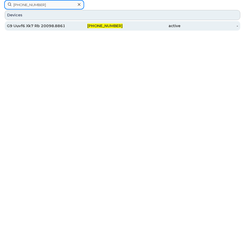
type input "[PHONE_NUMBER]"
click at [75, 27] on div "[PHONE_NUMBER]" at bounding box center [94, 25] width 58 height 5
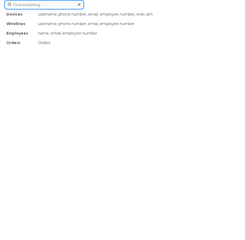
click at [73, 9] on div "Devices username, phone number, email, employee number, imei, sim Wirelines use…" at bounding box center [122, 4] width 237 height 9
paste input "[PHONE_NUMBER]"
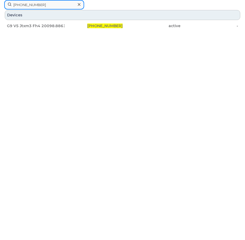
type input "[PHONE_NUMBER]"
click at [36, 31] on div "Devices G9 V5 Jtxm3 Fh4 20098.8861 [PHONE_NUMBER] active -" at bounding box center [122, 32] width 237 height 47
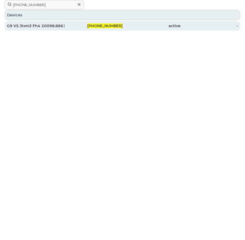
click at [37, 27] on div "G9 V5 Jtxm3 Fh4 20098.8861" at bounding box center [36, 25] width 58 height 5
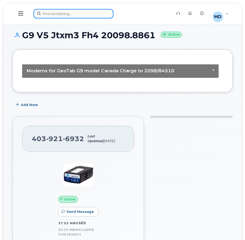
click at [63, 14] on div at bounding box center [100, 13] width 135 height 9
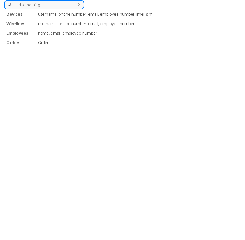
paste input "[PHONE_NUMBER]"
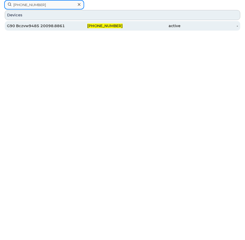
type input "[PHONE_NUMBER]"
click at [36, 29] on div "G90 Bczvw9485 20098.8861" at bounding box center [36, 25] width 58 height 9
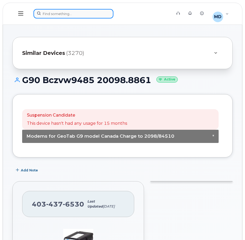
click at [89, 15] on div at bounding box center [100, 13] width 135 height 9
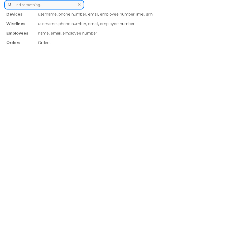
paste input "[PHONE_NUMBER]"
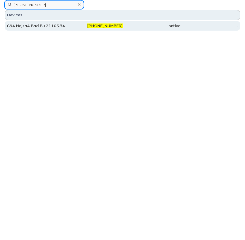
type input "[PHONE_NUMBER]"
click at [21, 24] on div "G94 Ncjzn4 Bhd Bu 21105.74108" at bounding box center [36, 25] width 58 height 5
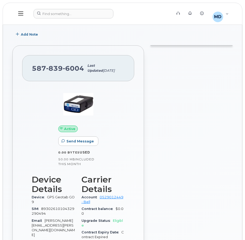
scroll to position [26, 0]
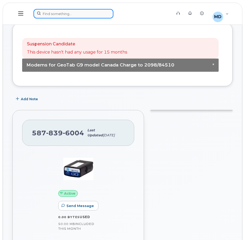
click at [87, 9] on form at bounding box center [100, 13] width 135 height 9
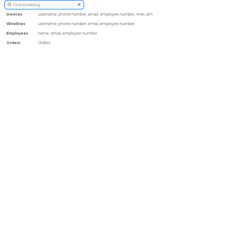
paste input "587-434-0796"
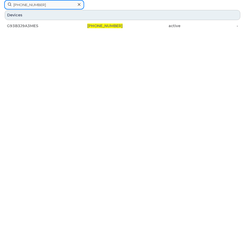
type input "587-434-0796"
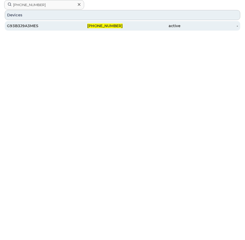
click at [57, 22] on div "G93B3J9A3MES 587-434-0796 active -" at bounding box center [122, 26] width 237 height 11
click at [56, 22] on div "G93B3J9A3MES" at bounding box center [36, 25] width 58 height 9
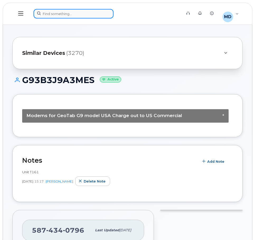
click at [66, 12] on div at bounding box center [105, 13] width 145 height 9
paste input "[PHONE_NUMBER]"
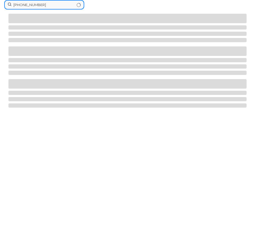
type input "[PHONE_NUMBER]"
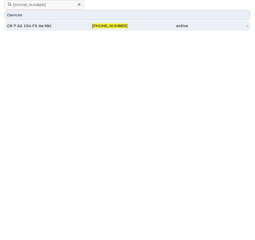
click at [107, 26] on span "[PHONE_NUMBER]" at bounding box center [109, 25] width 35 height 5
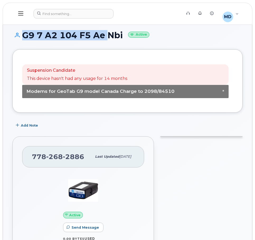
drag, startPoint x: 105, startPoint y: 35, endPoint x: 15, endPoint y: 36, distance: 90.2
click at [15, 36] on h1 "G9 7 A2 104 F5 Ae Nbi Active" at bounding box center [127, 35] width 230 height 9
copy h1 "G9 7 A2 104 F5 Ae"
